Goal: Task Accomplishment & Management: Manage account settings

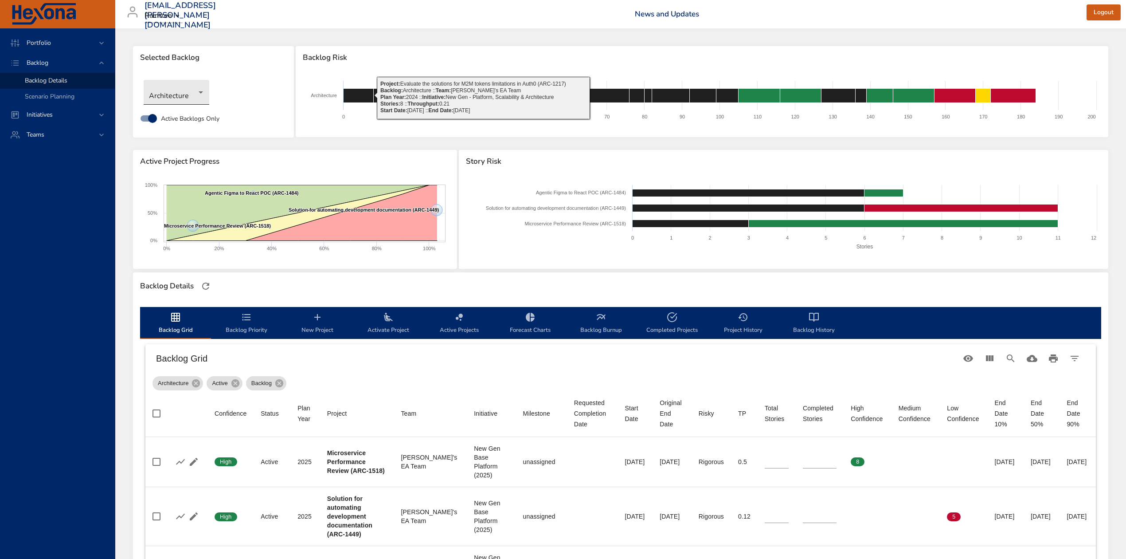
click at [194, 89] on body "Portfolio Backlog Backlog Details Scenario Planning Initiatives Teams [EMAIL_AD…" at bounding box center [563, 279] width 1126 height 559
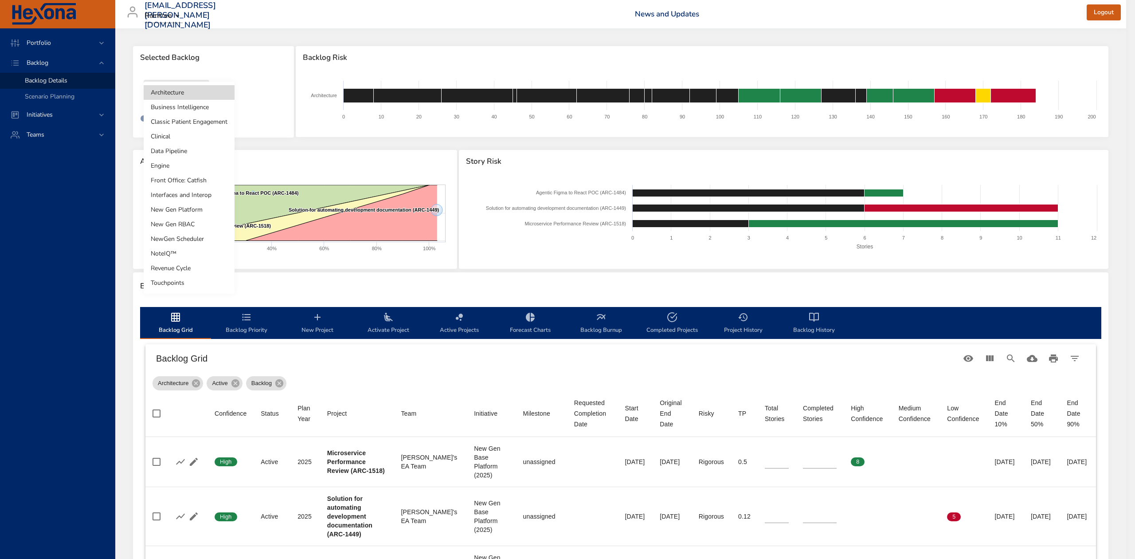
click at [189, 254] on li "NoteIQ™" at bounding box center [189, 253] width 91 height 15
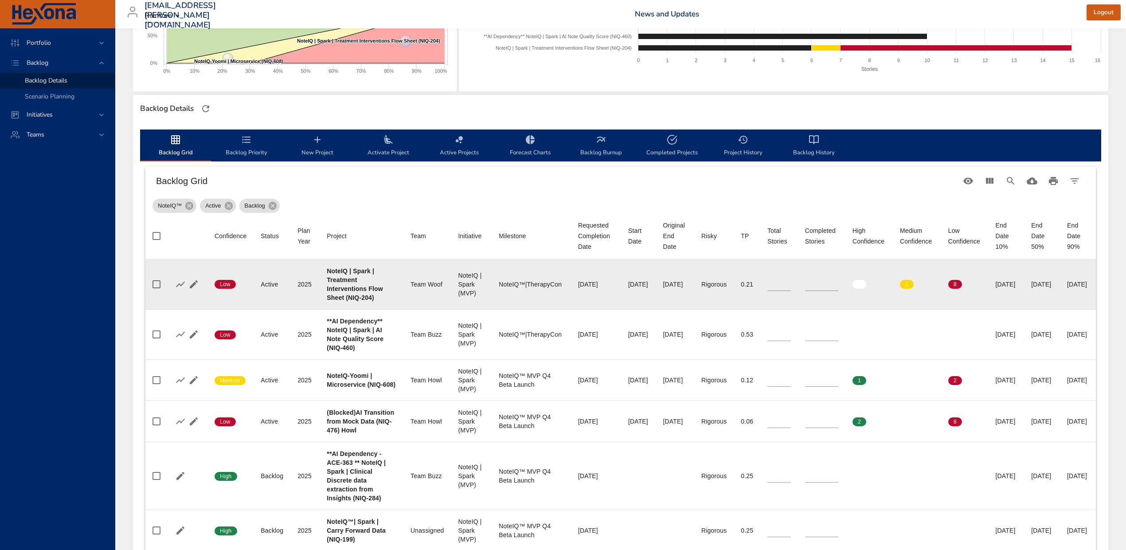
click at [346, 309] on td "Project NoteIQ | Spark | Treatment Interventions Flow Sheet (NIQ-204)" at bounding box center [362, 284] width 84 height 50
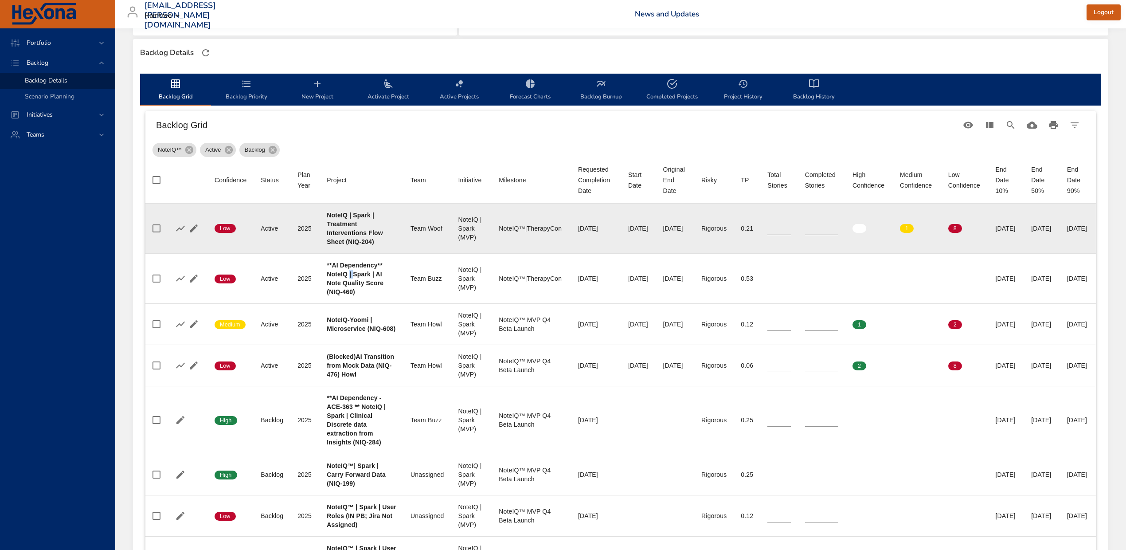
click at [346, 295] on b "**AI Dependency** NoteIQ | Spark | AI Note Quality Score (NIQ-460)" at bounding box center [355, 279] width 57 height 34
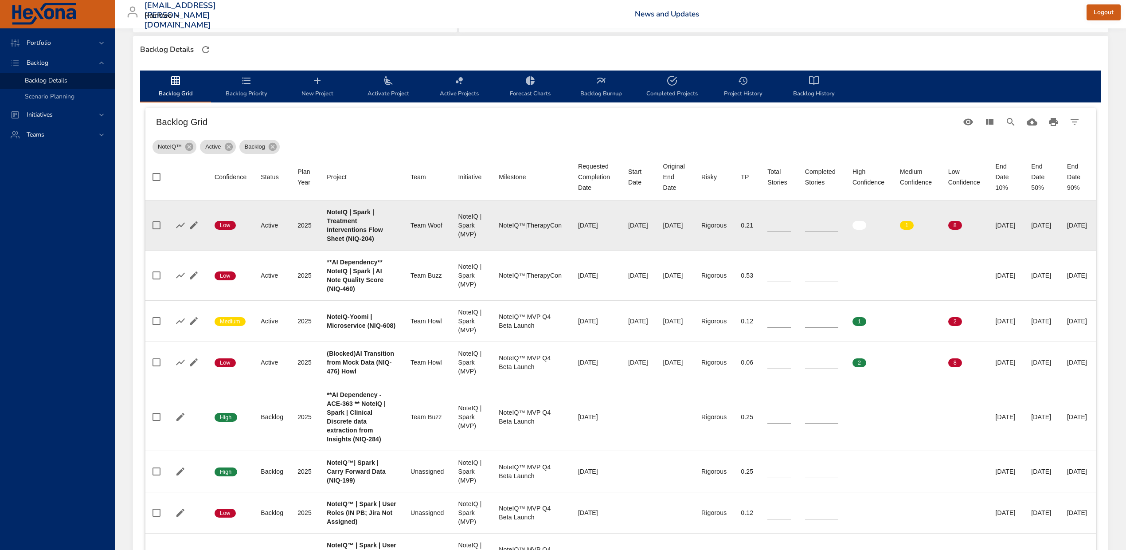
click at [346, 242] on b "NoteIQ | Spark | Treatment Interventions Flow Sheet (NIQ-204)" at bounding box center [355, 225] width 56 height 34
copy b "204"
type input "*"
click at [809, 232] on input "*" at bounding box center [821, 225] width 33 height 13
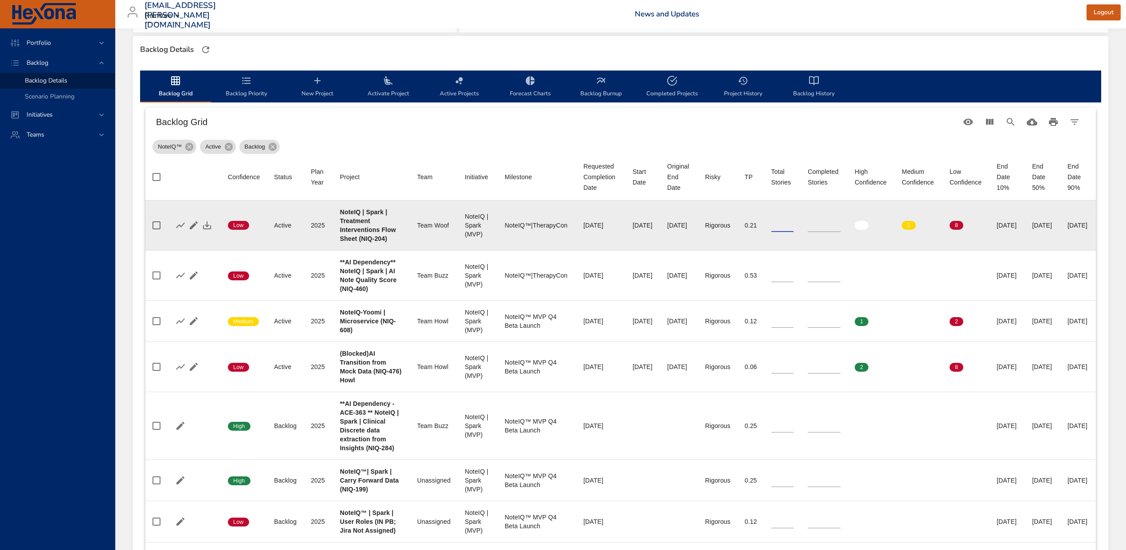
drag, startPoint x: 761, startPoint y: 233, endPoint x: 755, endPoint y: 232, distance: 5.8
click at [764, 232] on td "Total Stories **" at bounding box center [782, 225] width 37 height 50
type input "**"
click at [209, 229] on icon "button" at bounding box center [207, 225] width 8 height 8
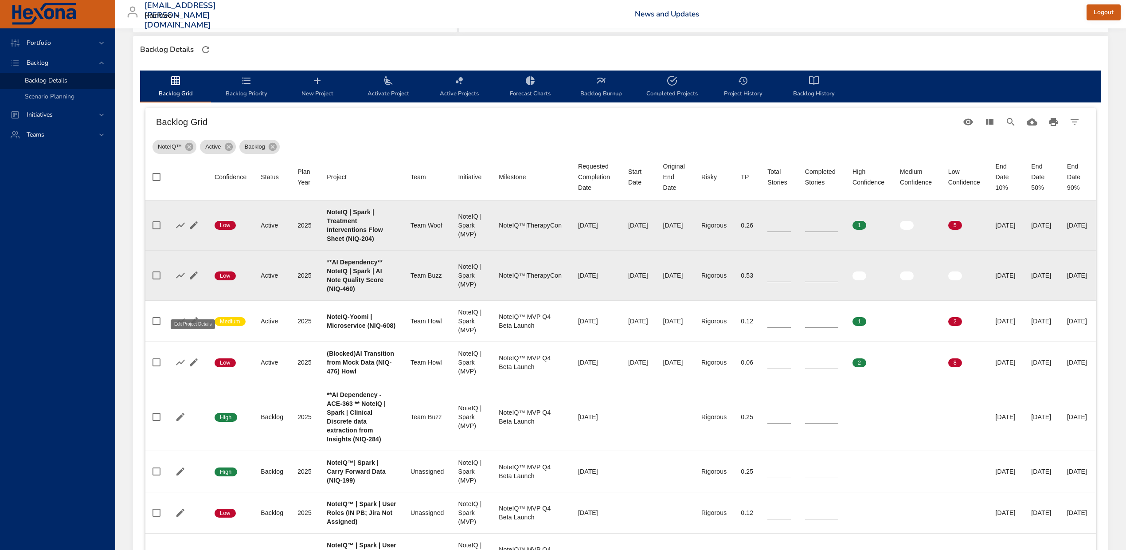
click at [191, 279] on icon "button" at bounding box center [194, 275] width 8 height 8
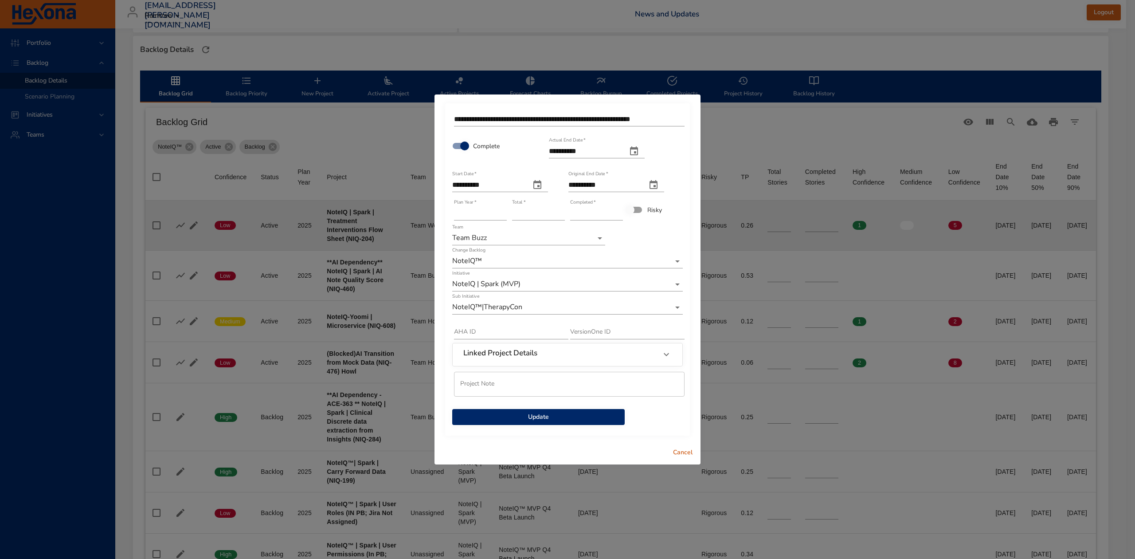
click at [536, 409] on button "Update" at bounding box center [538, 417] width 172 height 16
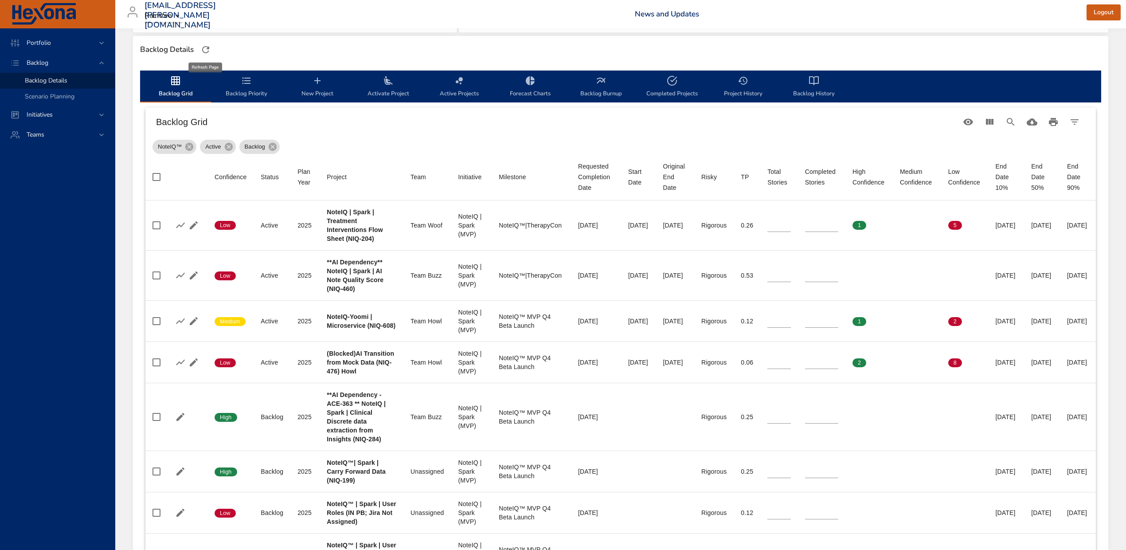
click at [206, 50] on icon "button" at bounding box center [205, 49] width 11 height 11
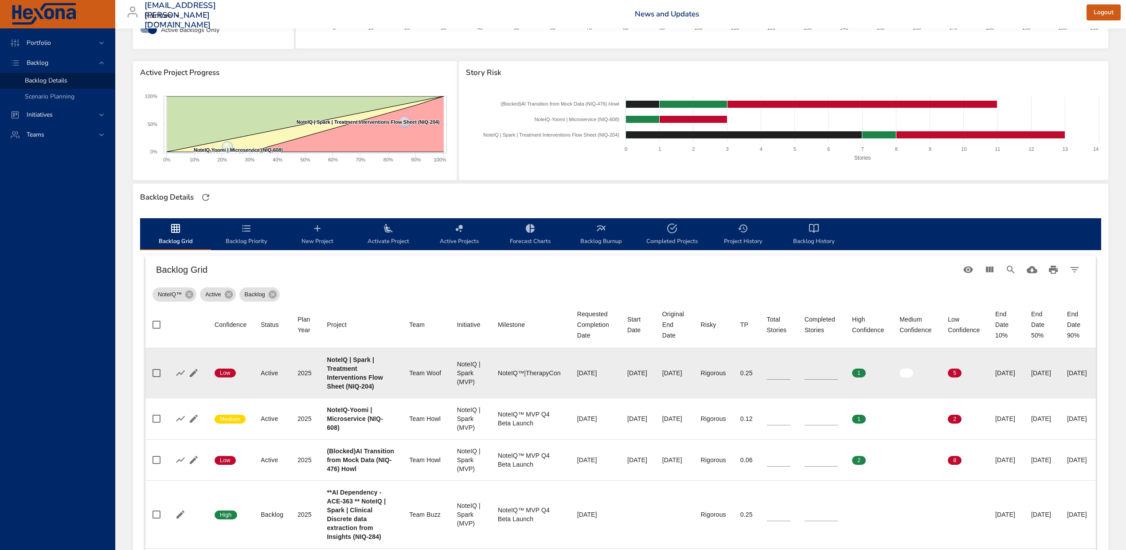
scroll to position [177, 0]
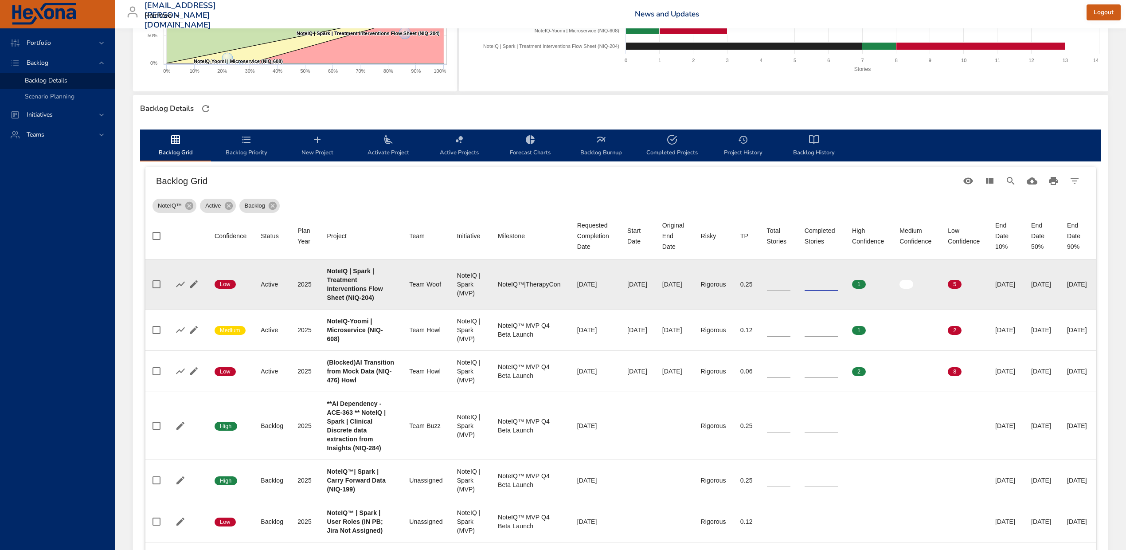
drag, startPoint x: 790, startPoint y: 293, endPoint x: 765, endPoint y: 292, distance: 24.9
click at [765, 292] on tr "Confidence Low Status Active Plan Year [DATE] Project NoteIQ | Spark | Treatmen…" at bounding box center [620, 284] width 950 height 50
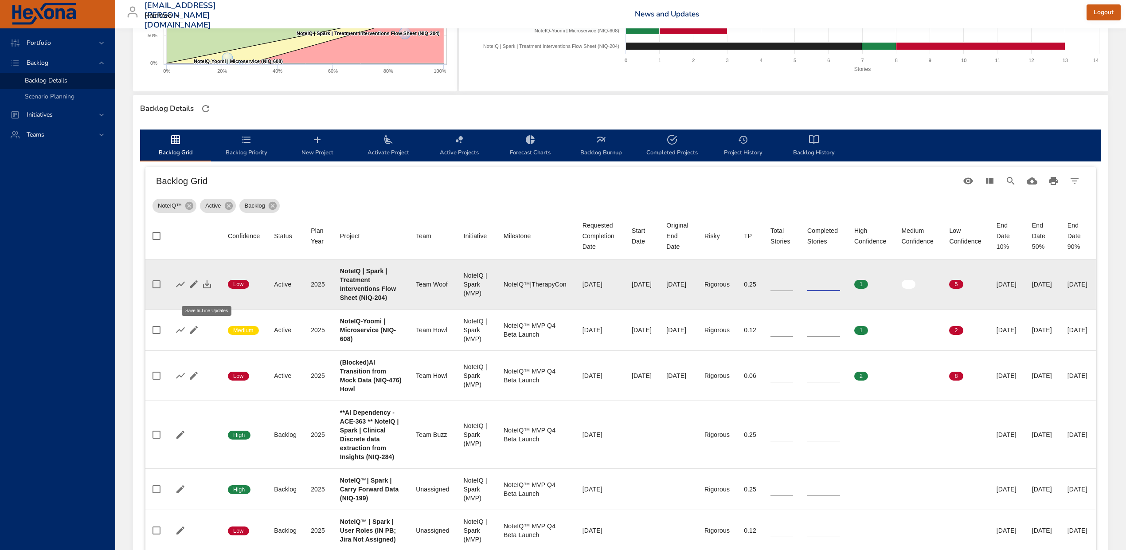
type input "**"
click at [204, 289] on icon "button" at bounding box center [207, 284] width 11 height 11
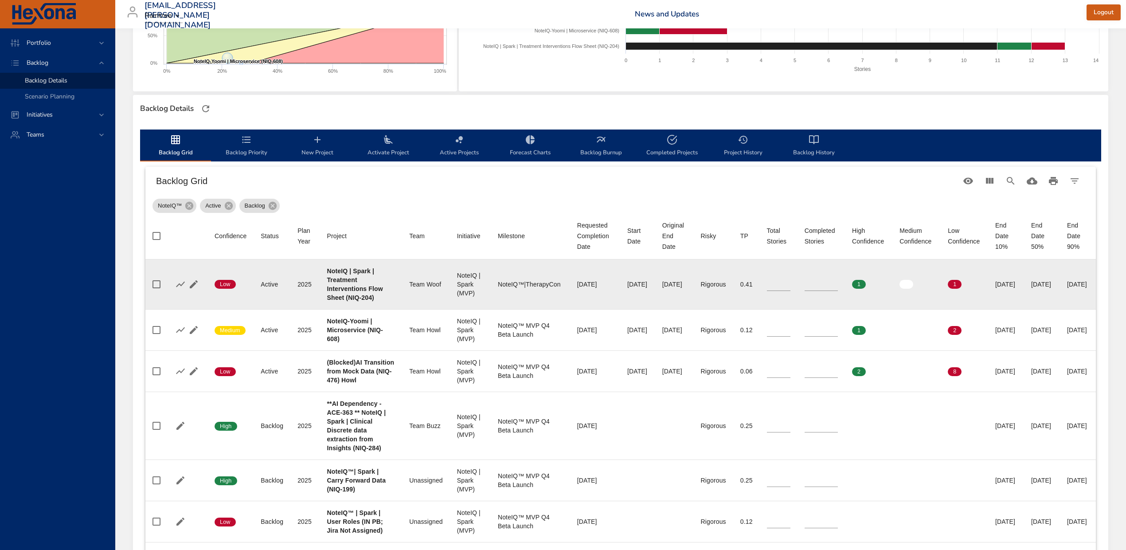
click at [467, 196] on div "NoteIQ™ Active Backlog" at bounding box center [621, 204] width 936 height 18
click at [440, 187] on h6 "Backlog Grid" at bounding box center [557, 181] width 802 height 14
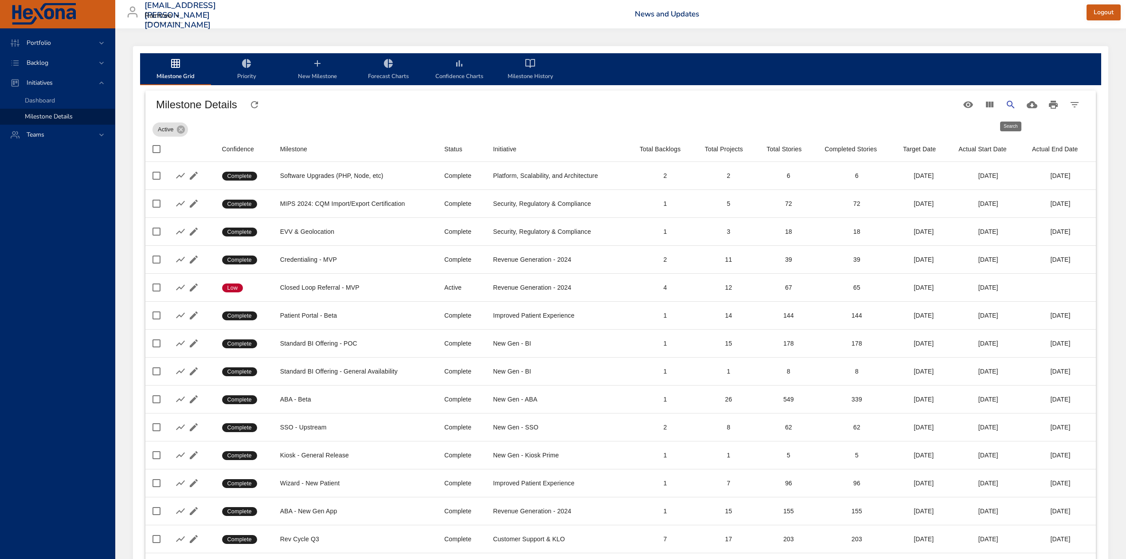
click at [1005, 105] on icon "Search" at bounding box center [1010, 104] width 11 height 11
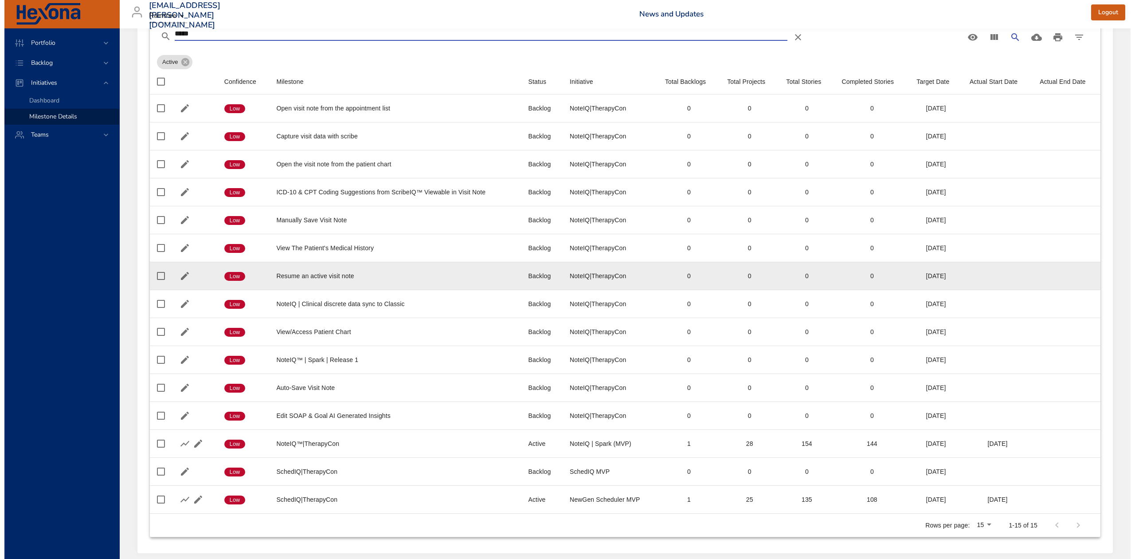
scroll to position [110, 0]
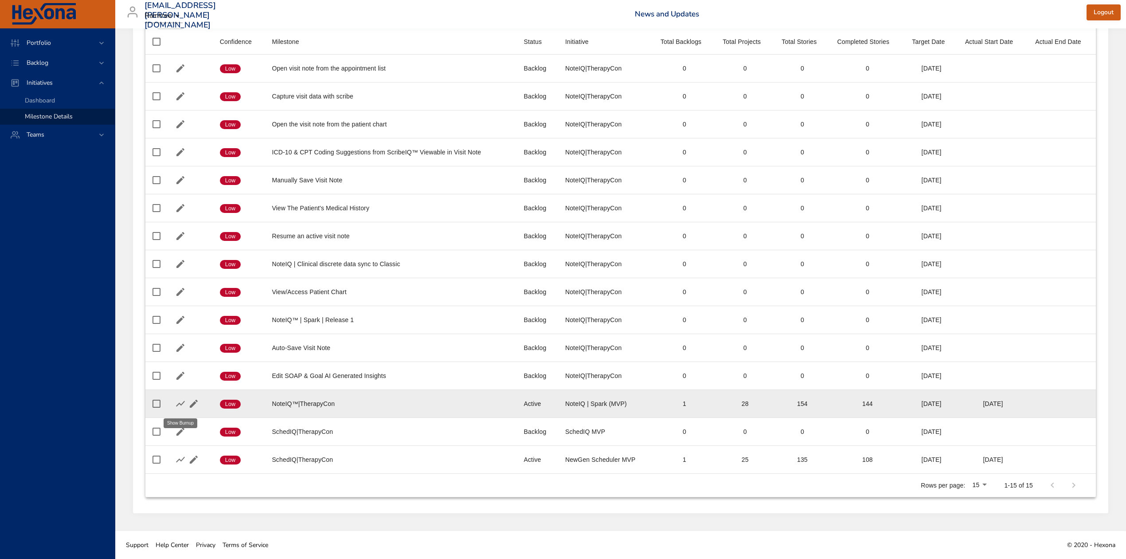
type input "*****"
click at [178, 403] on icon "button" at bounding box center [180, 403] width 11 height 11
